Goal: Information Seeking & Learning: Learn about a topic

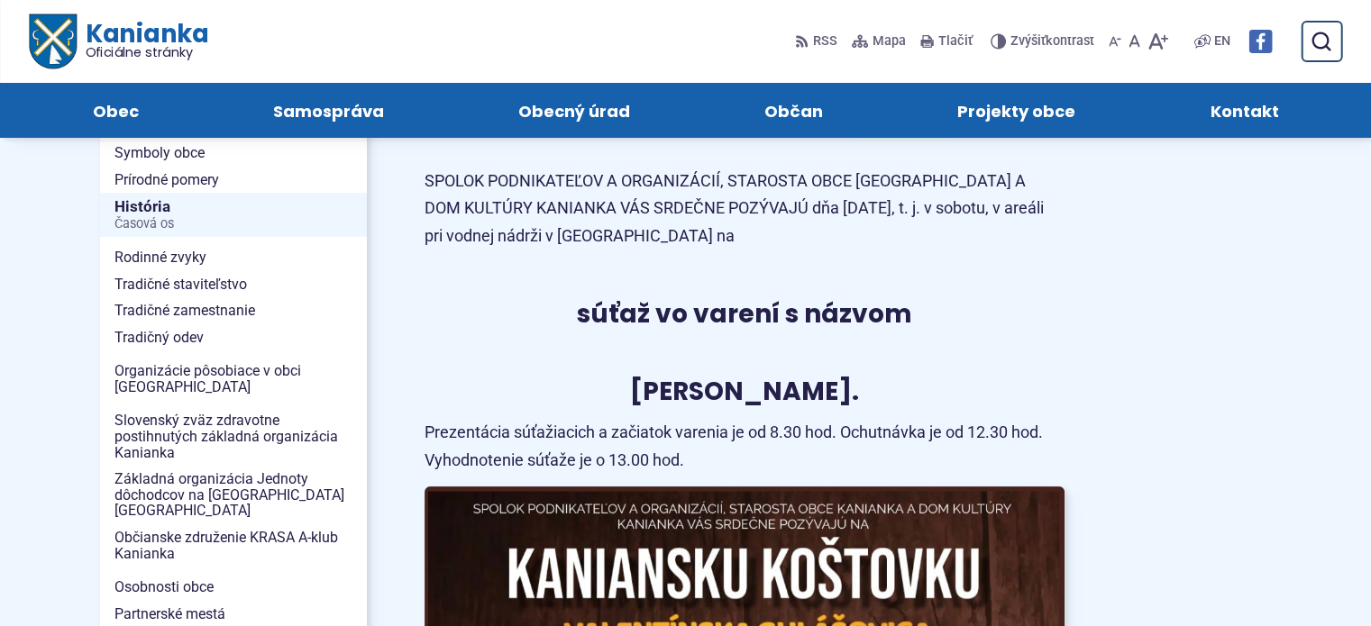
scroll to position [180, 0]
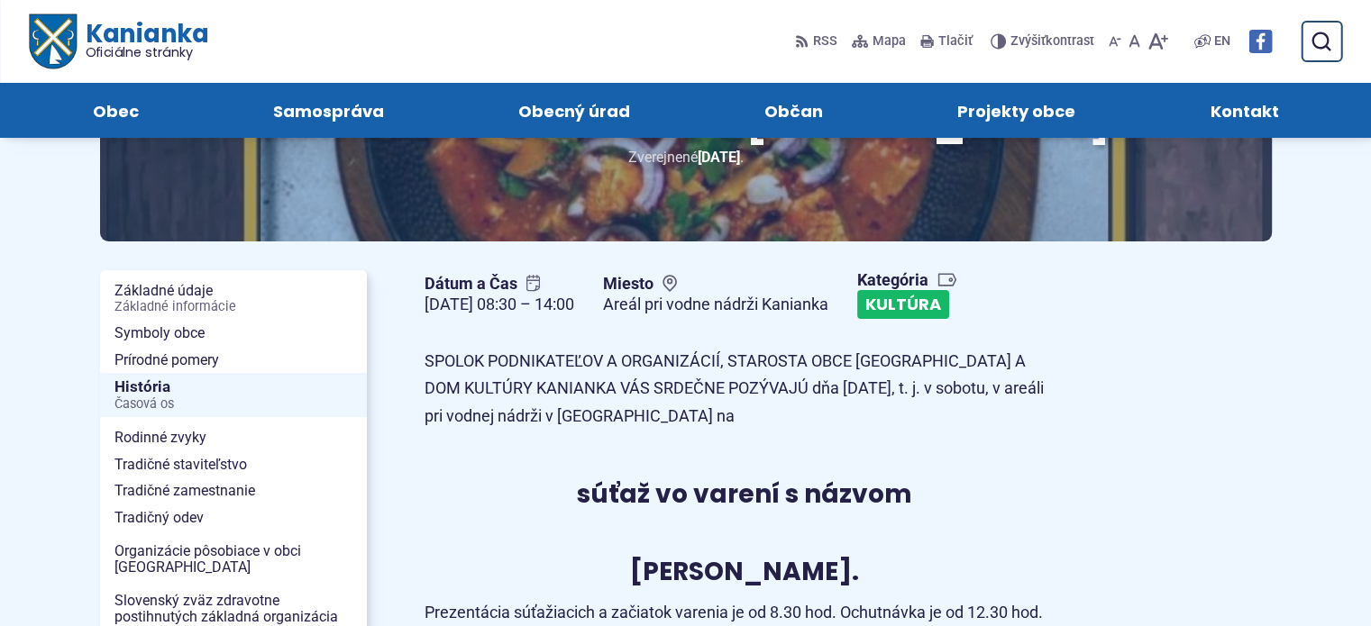
click at [942, 319] on link "Kultúra" at bounding box center [903, 304] width 92 height 29
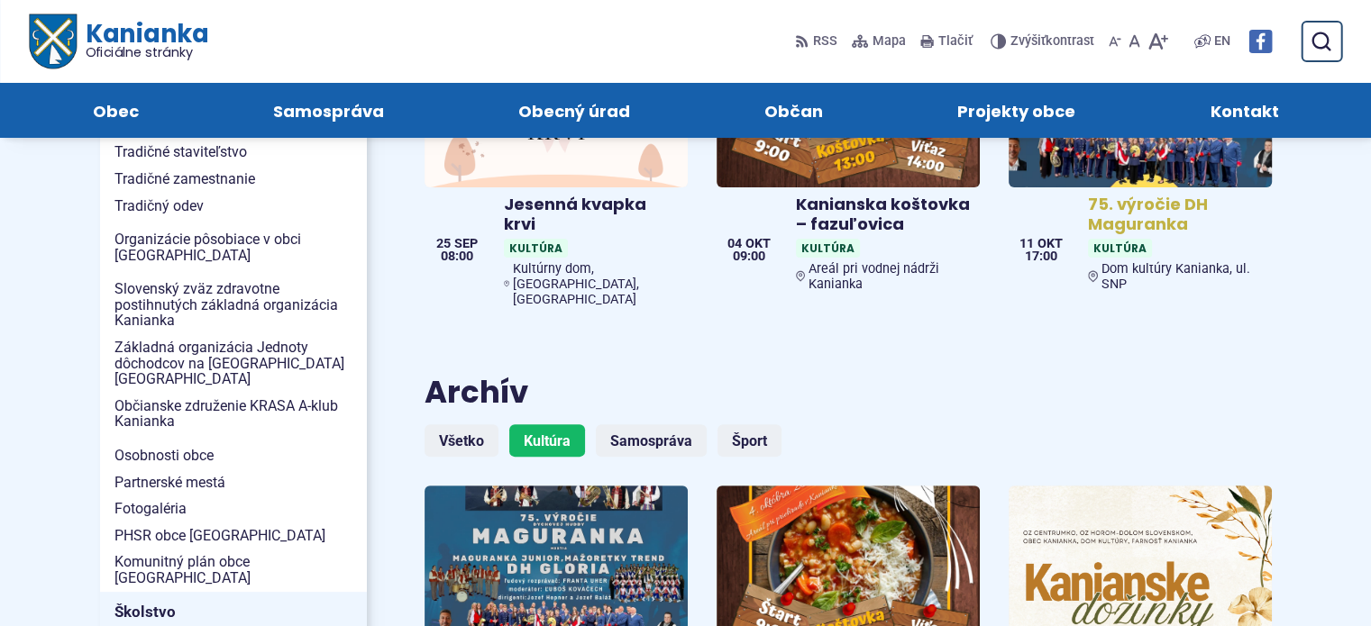
scroll to position [270, 0]
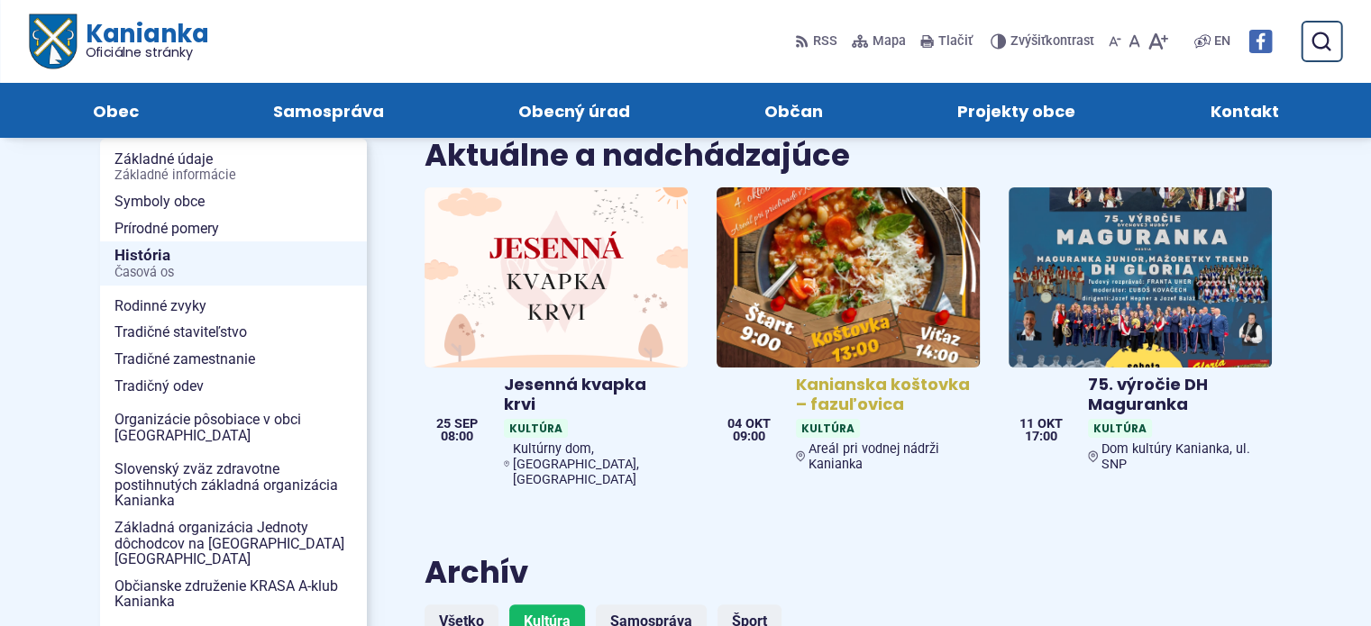
click at [846, 266] on img at bounding box center [848, 277] width 303 height 207
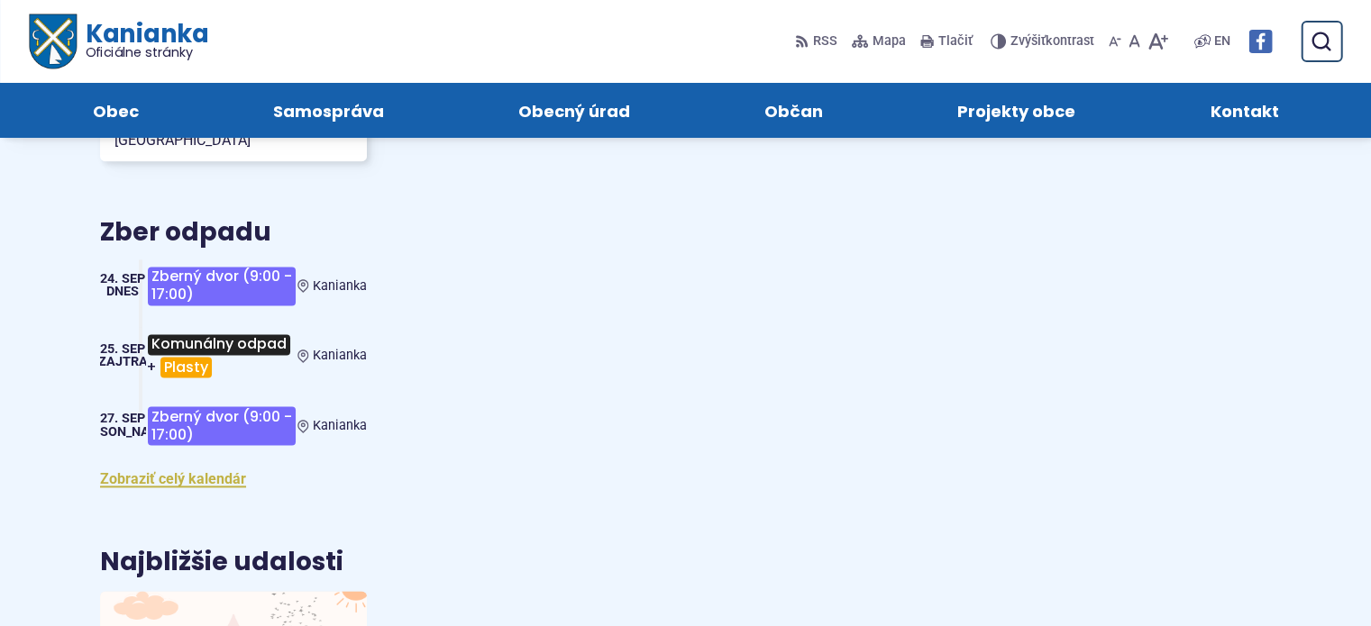
scroll to position [1986, 0]
